Goal: Find specific page/section: Find specific page/section

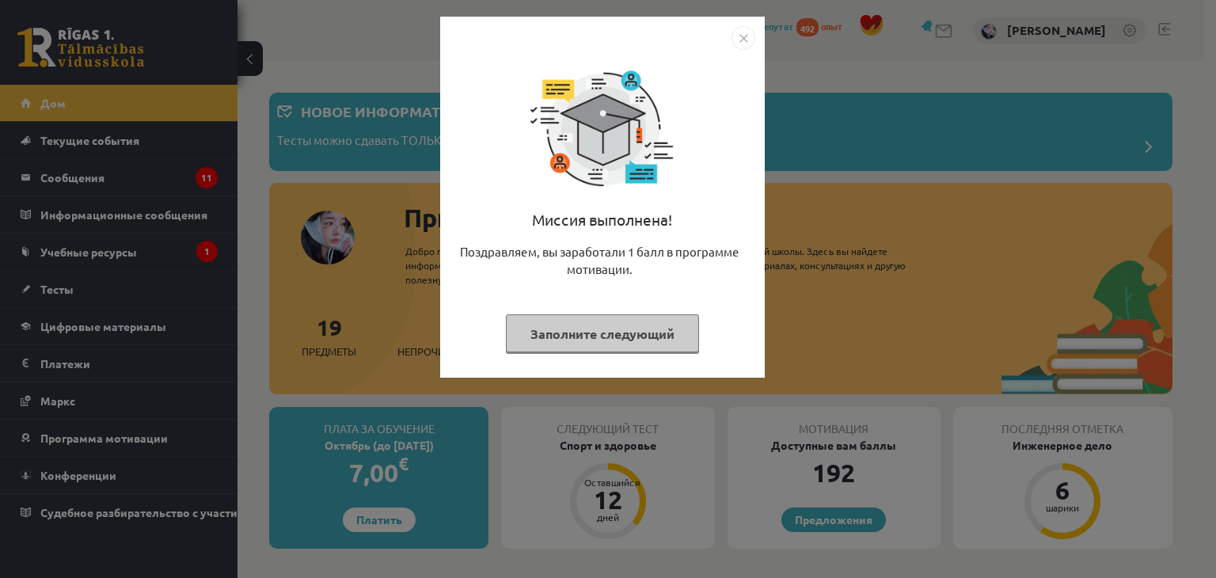
click at [316, 219] on div "Миссия выполнена! Поздравляем, вы заработали 1 балл в программе мотивации. Запо…" at bounding box center [608, 289] width 1216 height 578
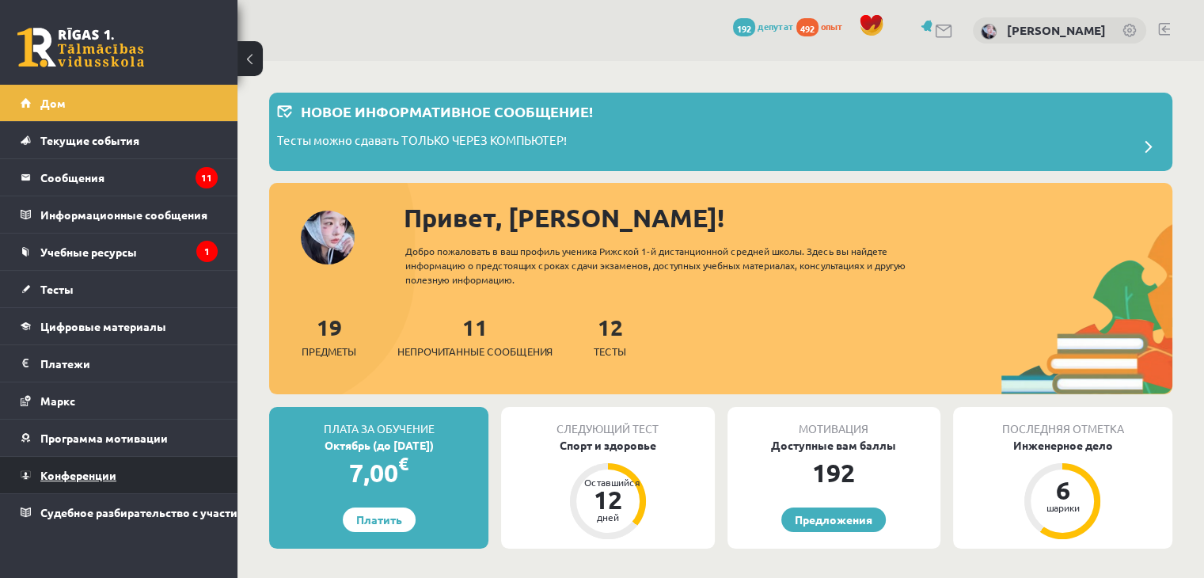
click at [83, 457] on link "Конференции" at bounding box center [119, 475] width 197 height 36
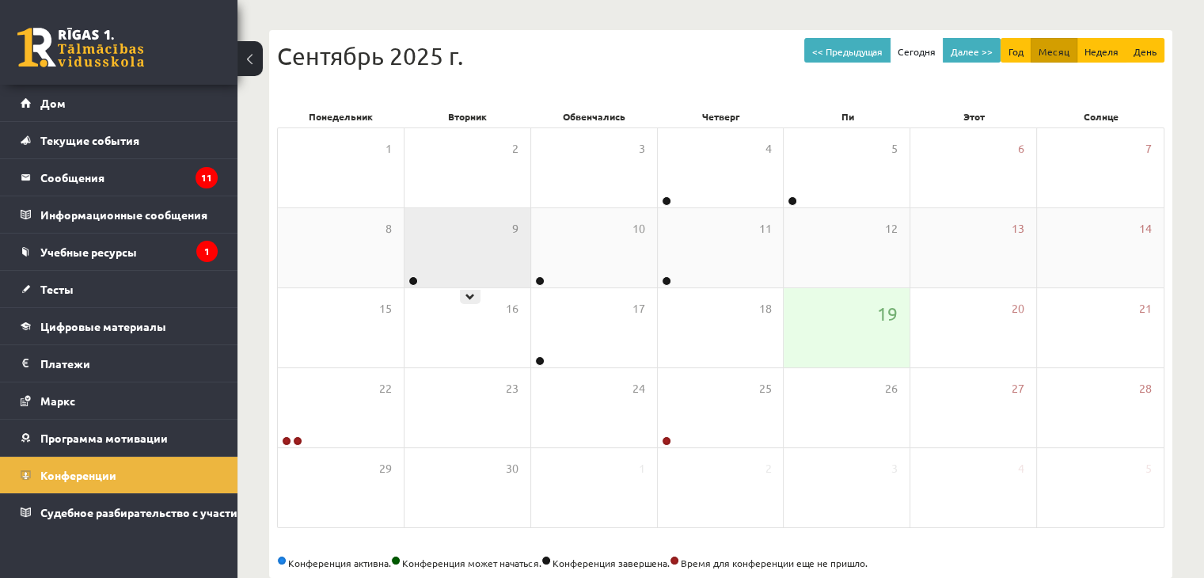
scroll to position [177, 0]
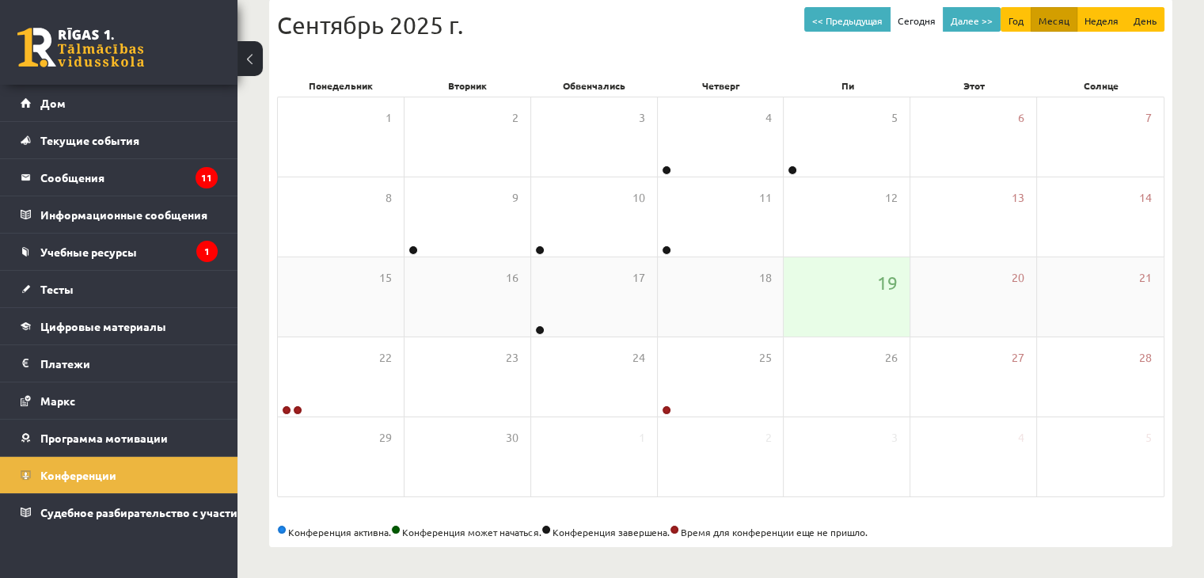
click at [835, 298] on div "19" at bounding box center [847, 296] width 126 height 79
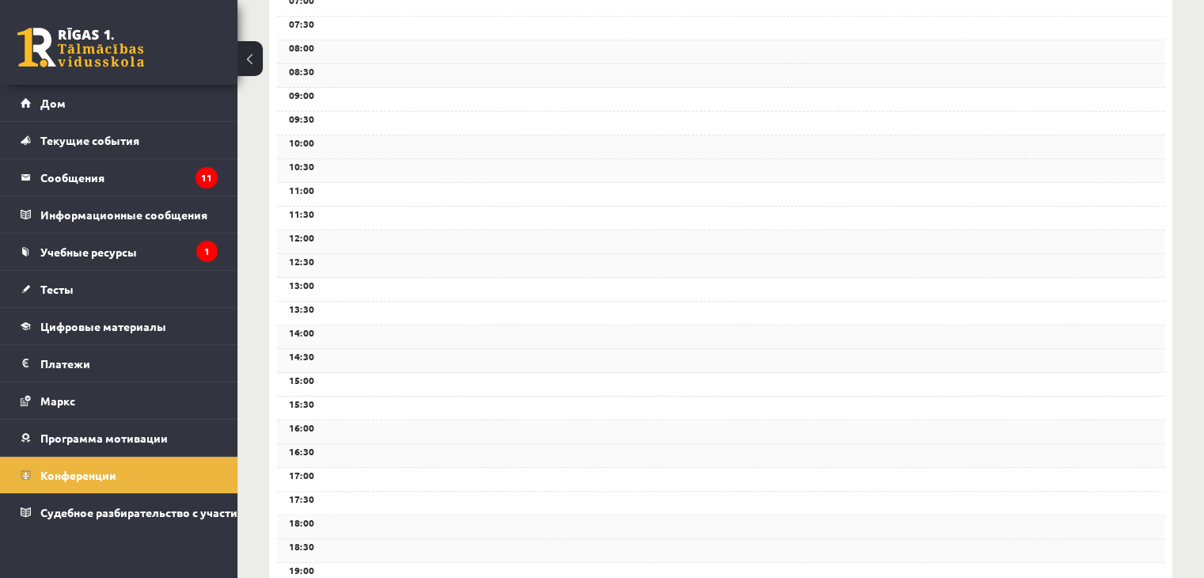
scroll to position [538, 0]
